Goal: Use online tool/utility: Utilize a website feature to perform a specific function

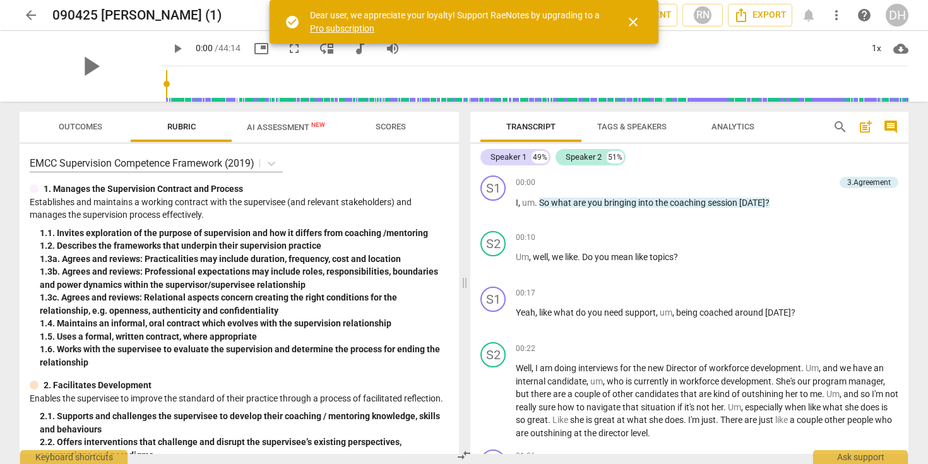
click at [632, 21] on span "close" at bounding box center [632, 22] width 15 height 15
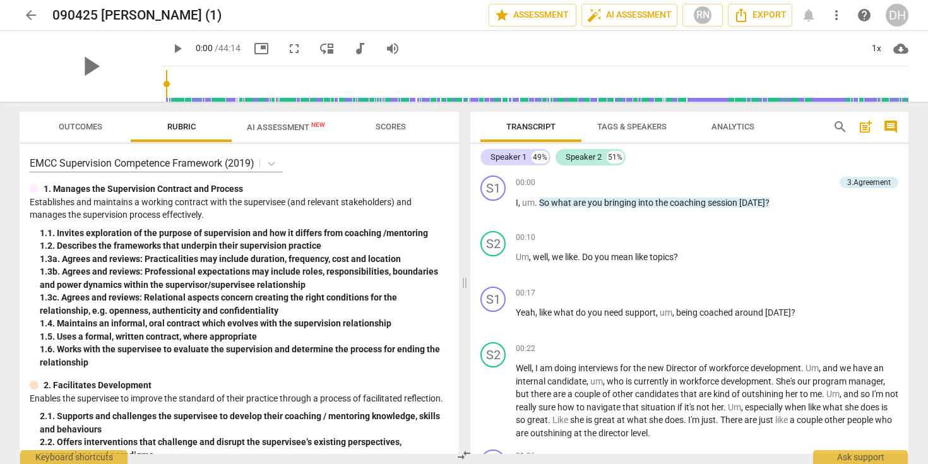
click at [170, 44] on span "play_arrow" at bounding box center [177, 48] width 15 height 15
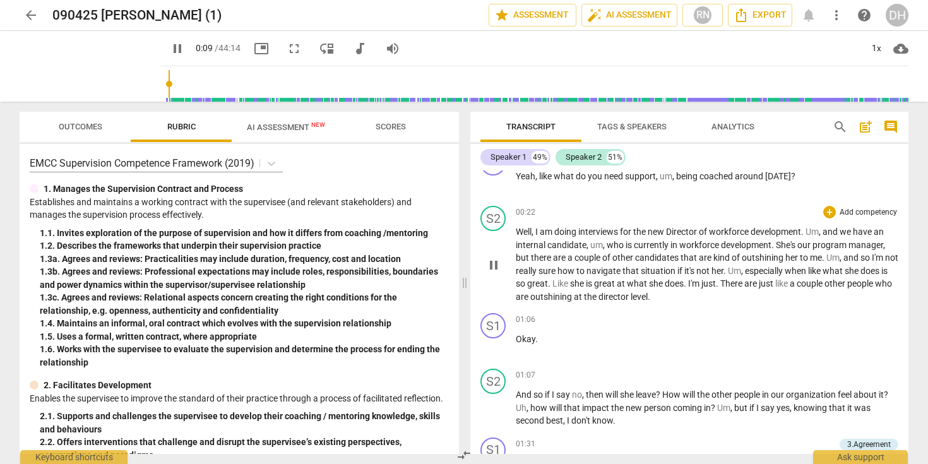
scroll to position [135, 0]
click at [283, 126] on span "AI Assessment New" at bounding box center [286, 126] width 78 height 9
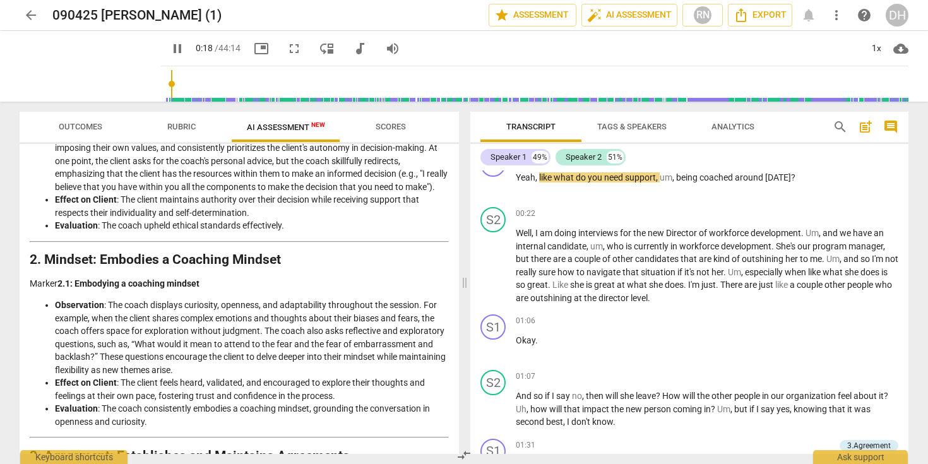
scroll to position [0, 0]
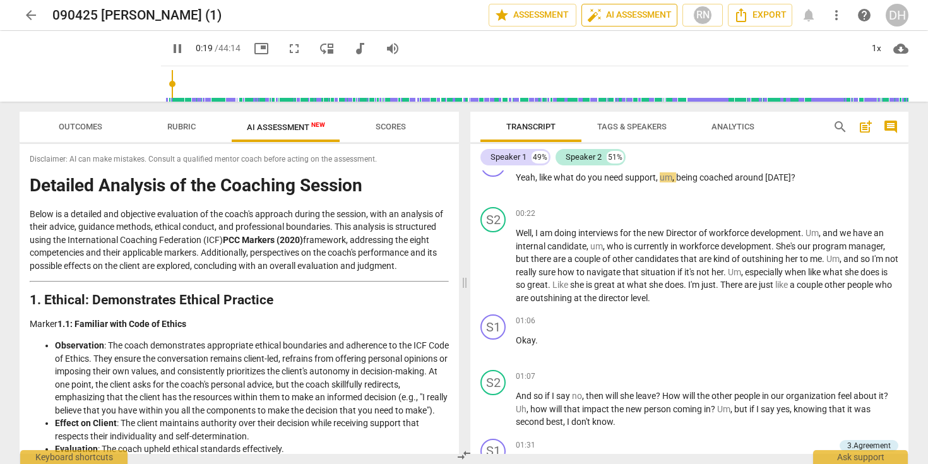
click at [627, 13] on span "auto_fix_high AI Assessment" at bounding box center [629, 15] width 85 height 15
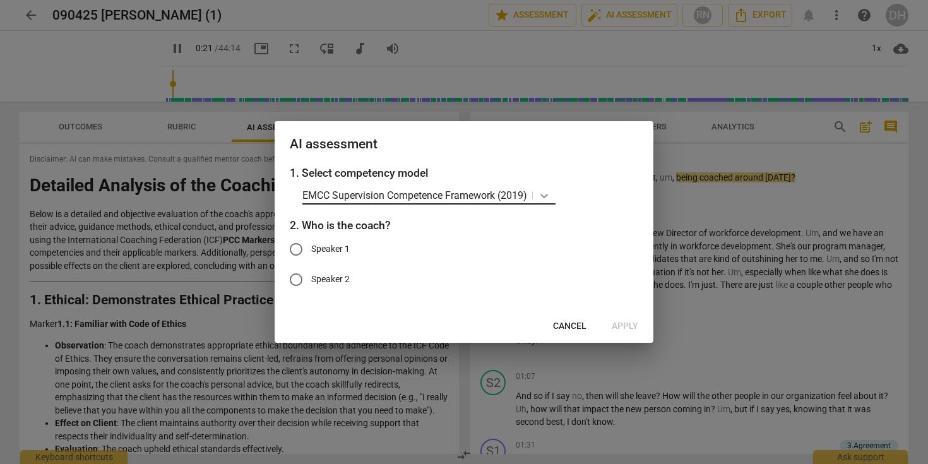
click at [542, 199] on icon at bounding box center [544, 195] width 13 height 13
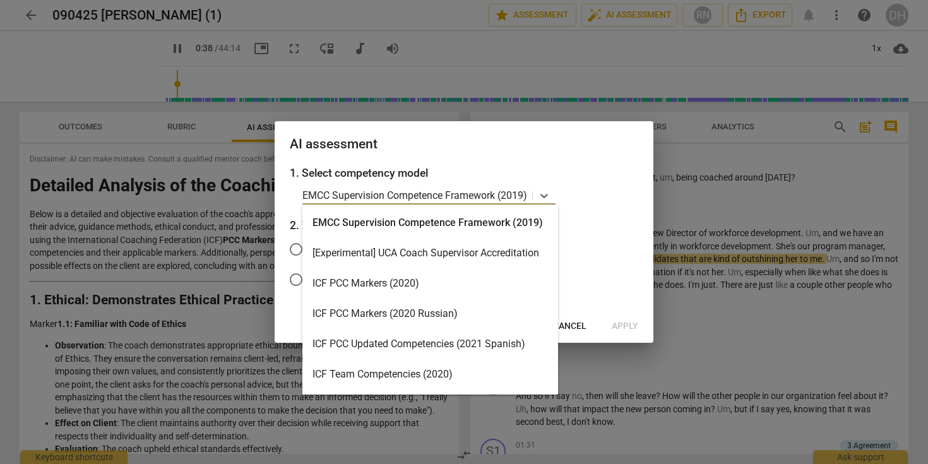
click at [377, 282] on div "ICF PCC Markers (2020)" at bounding box center [430, 283] width 256 height 30
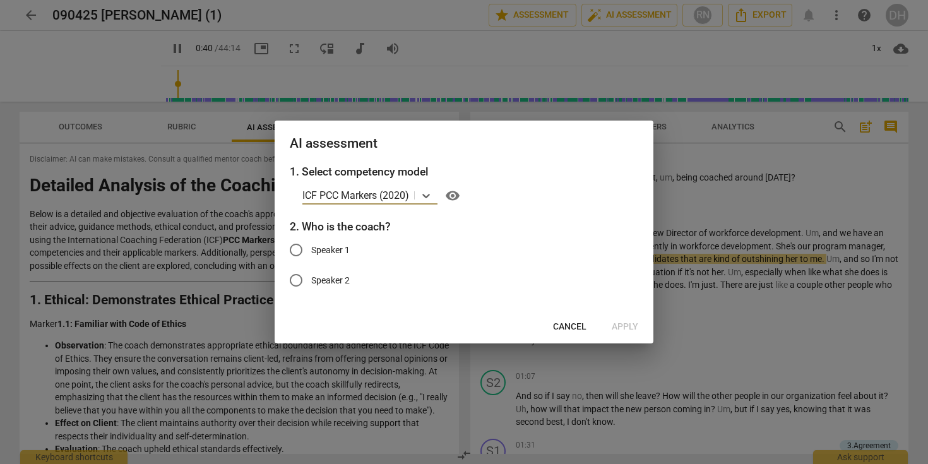
type input "41"
click at [294, 247] on input "Speaker 1" at bounding box center [296, 250] width 30 height 30
radio input "true"
drag, startPoint x: 474, startPoint y: 154, endPoint x: 473, endPoint y: 139, distance: 15.2
click at [439, 145] on div "AI assessment" at bounding box center [464, 143] width 379 height 44
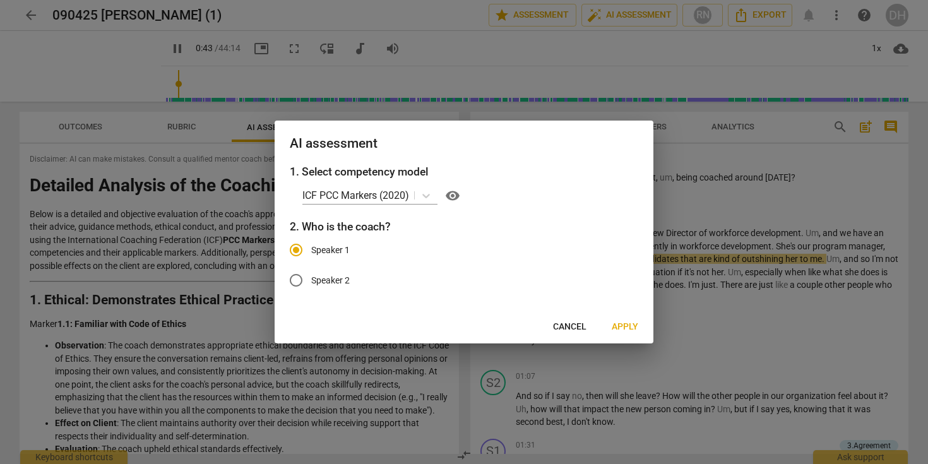
click at [569, 323] on span "Cancel" at bounding box center [569, 327] width 33 height 13
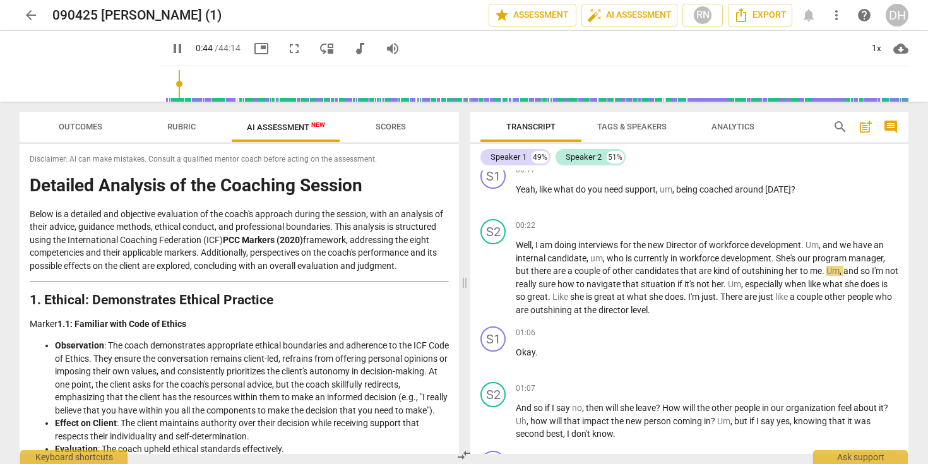
scroll to position [117, 0]
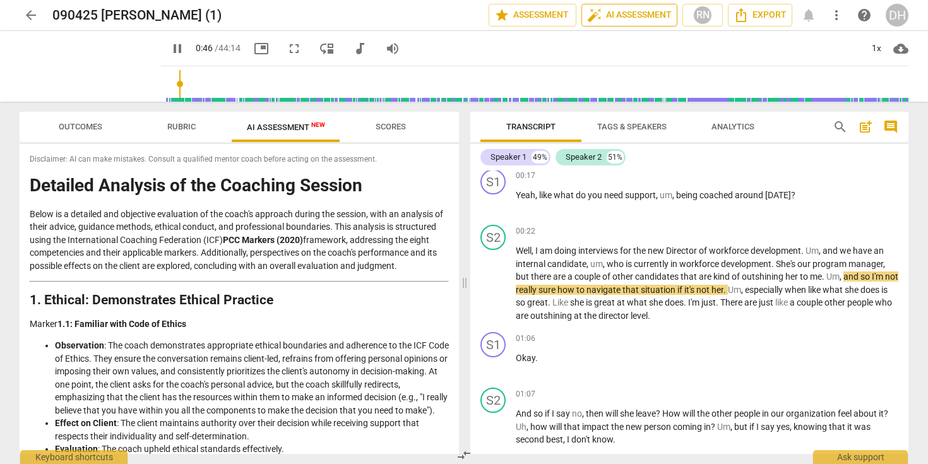
click at [636, 16] on span "auto_fix_high AI Assessment" at bounding box center [629, 15] width 85 height 15
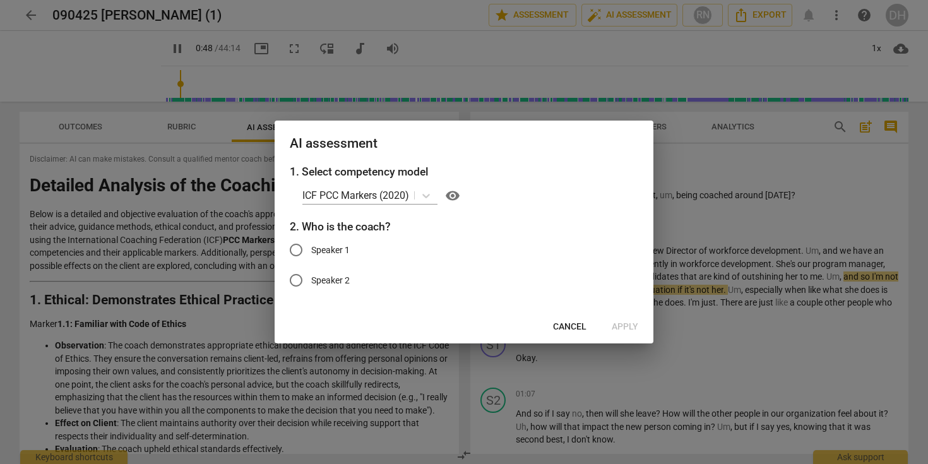
type input "49"
click at [293, 243] on input "Speaker 1" at bounding box center [296, 250] width 30 height 30
radio input "true"
click at [632, 323] on span "Apply" at bounding box center [625, 327] width 27 height 13
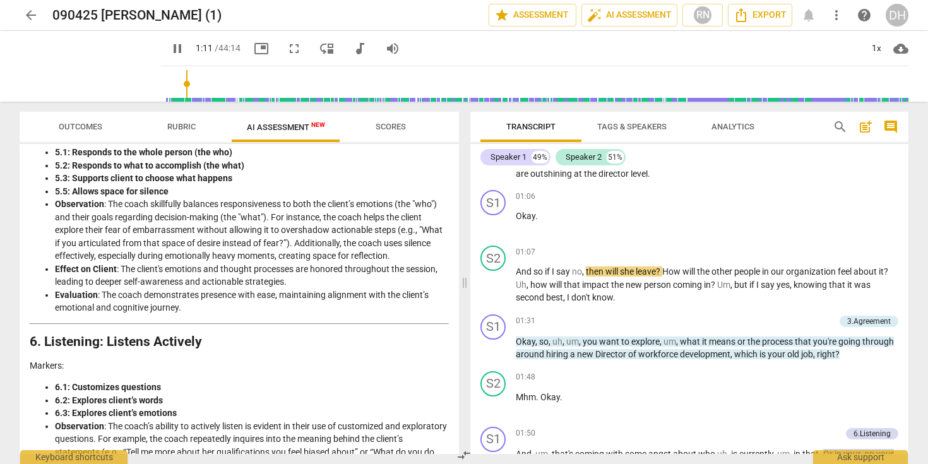
scroll to position [271, 0]
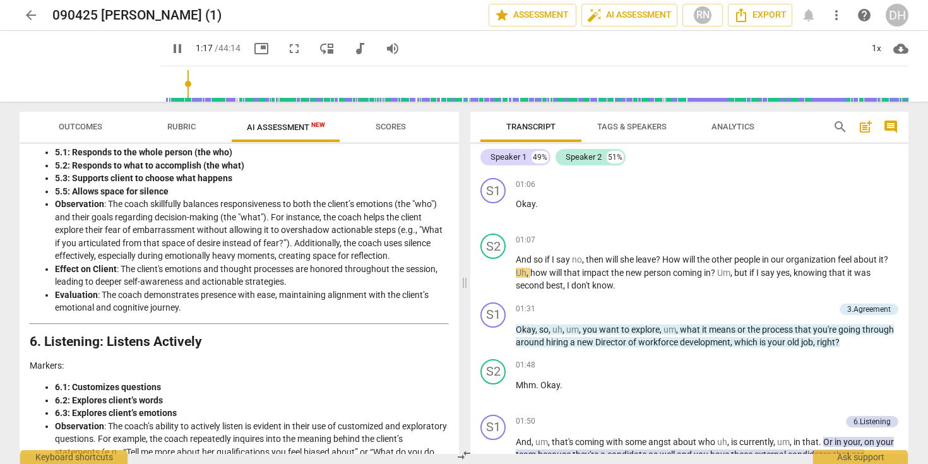
click at [170, 49] on span "pause" at bounding box center [177, 48] width 15 height 15
type input "78"
